Goal: Transaction & Acquisition: Purchase product/service

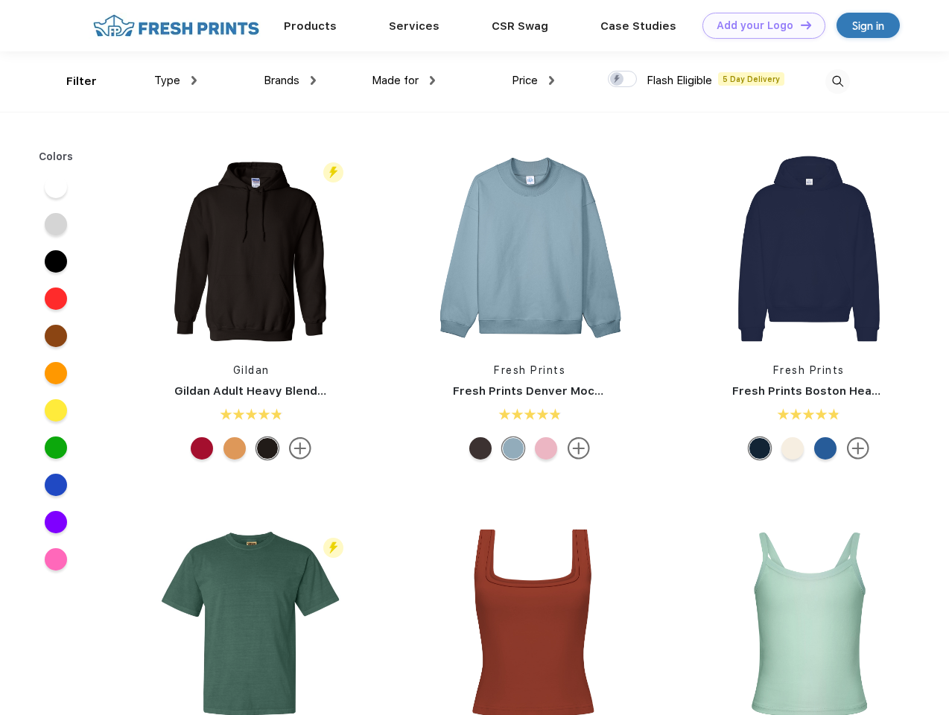
click at [758, 25] on link "Add your Logo Design Tool" at bounding box center [763, 26] width 123 height 26
click at [0, 0] on div "Design Tool" at bounding box center [0, 0] width 0 height 0
click at [799, 25] on link "Add your Logo Design Tool" at bounding box center [763, 26] width 123 height 26
click at [71, 81] on div "Filter" at bounding box center [81, 81] width 31 height 17
click at [176, 80] on span "Type" at bounding box center [167, 80] width 26 height 13
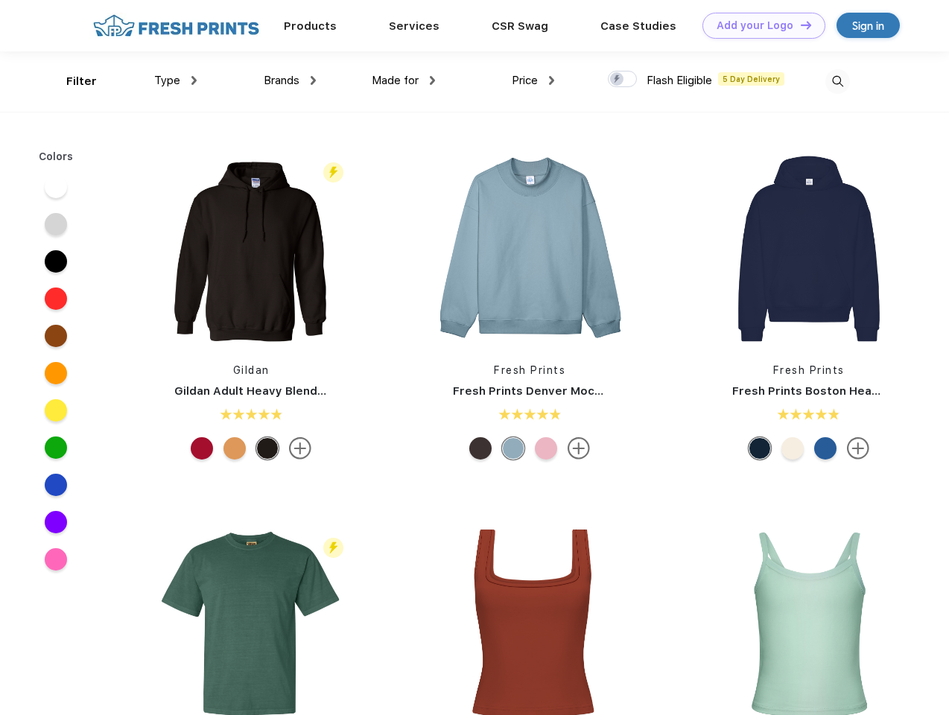
click at [290, 80] on span "Brands" at bounding box center [282, 80] width 36 height 13
click at [404, 80] on span "Made for" at bounding box center [395, 80] width 47 height 13
click at [533, 80] on span "Price" at bounding box center [525, 80] width 26 height 13
click at [623, 80] on div at bounding box center [622, 79] width 29 height 16
click at [617, 80] on input "checkbox" at bounding box center [613, 75] width 10 height 10
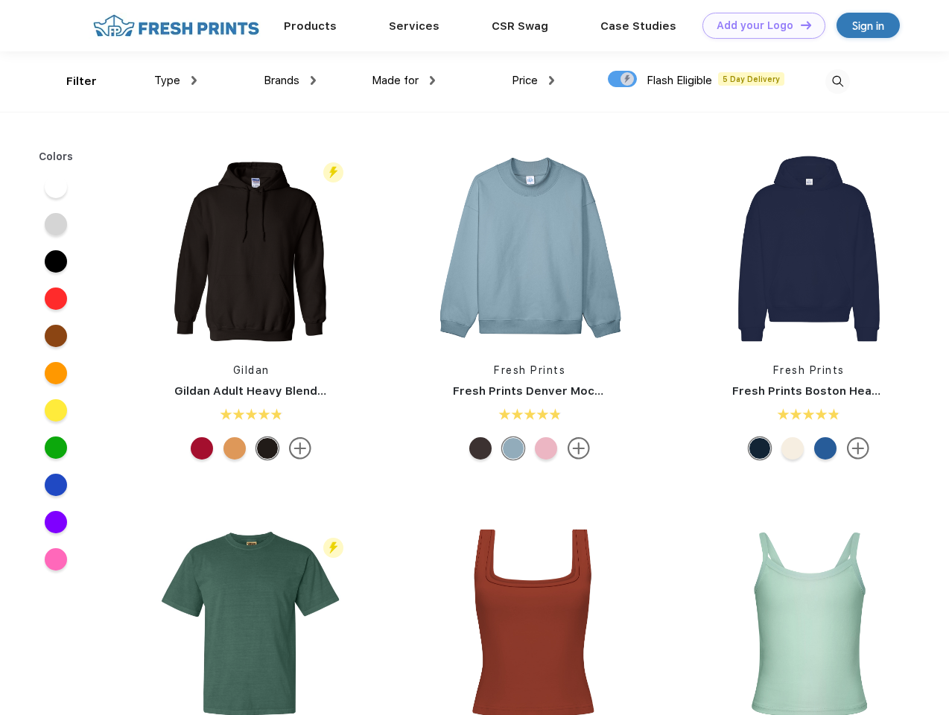
click at [837, 81] on img at bounding box center [837, 81] width 25 height 25
